Goal: Check status: Check status

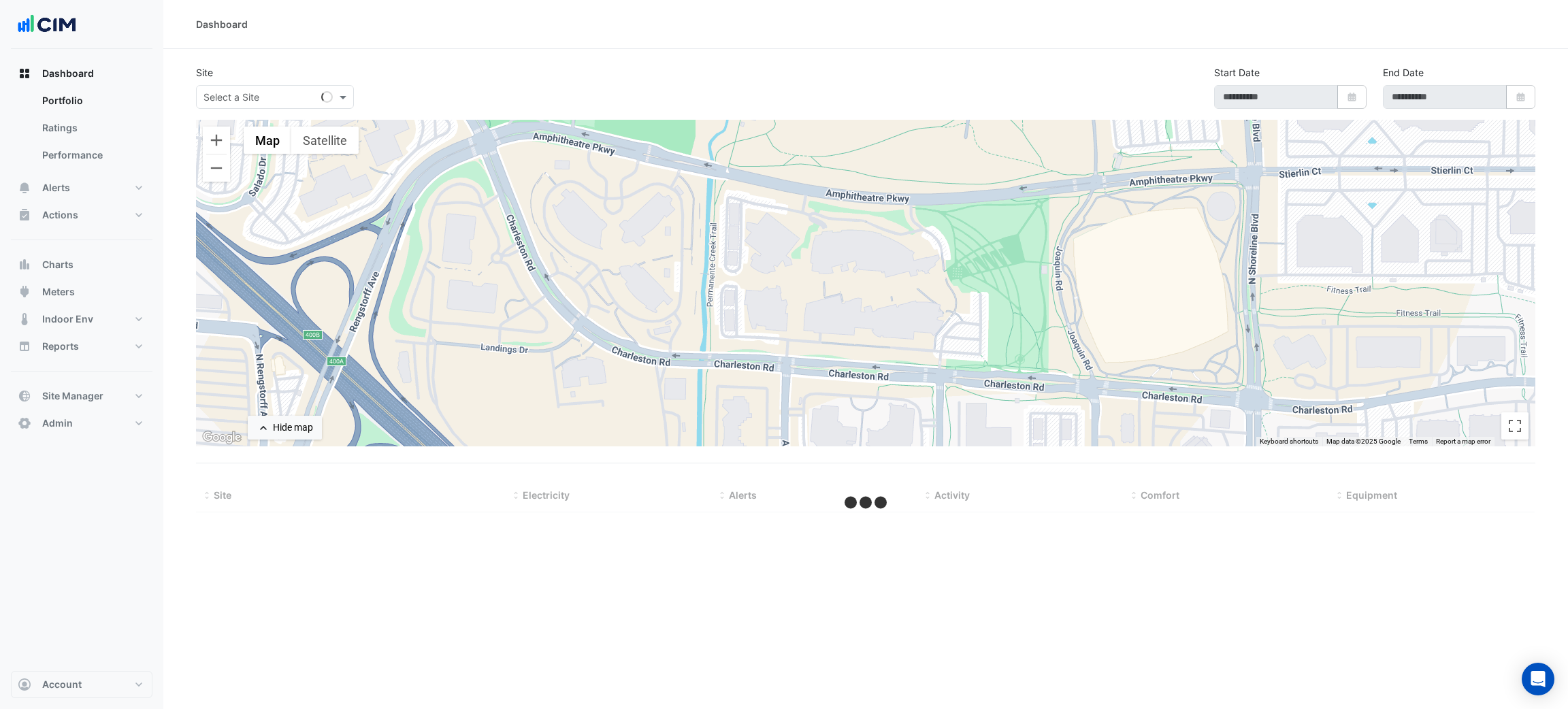
type input "**********"
select select "***"
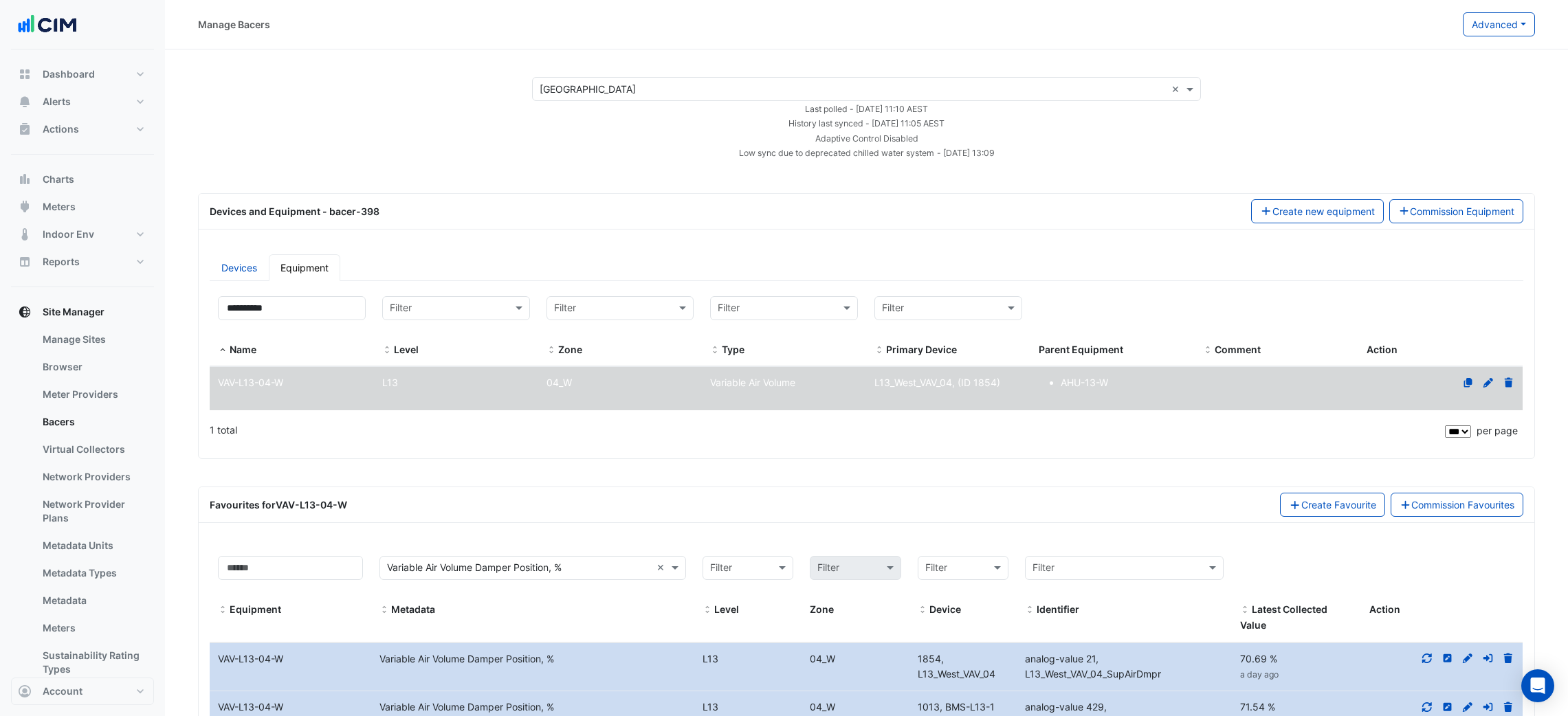
select select "***"
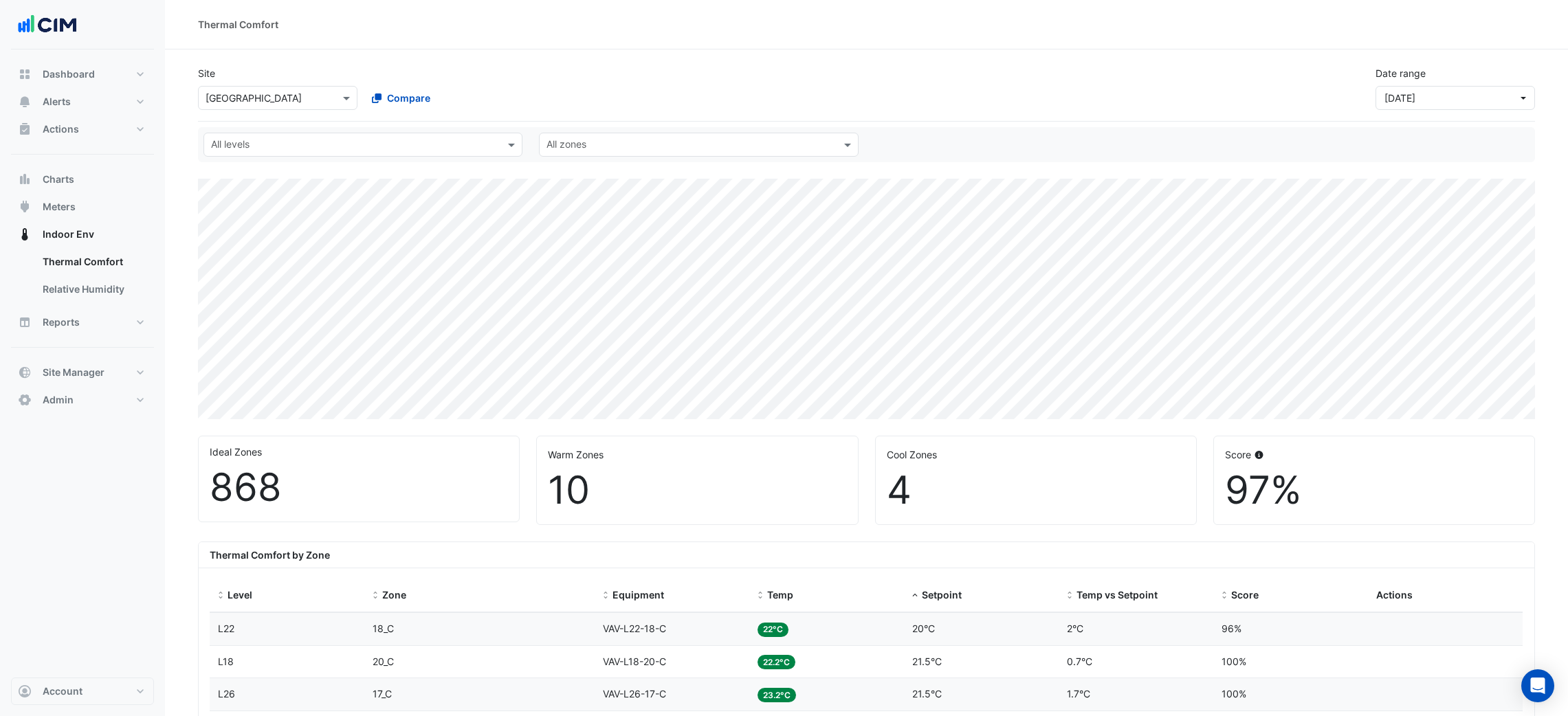
select select "***"
